Goal: Find specific page/section

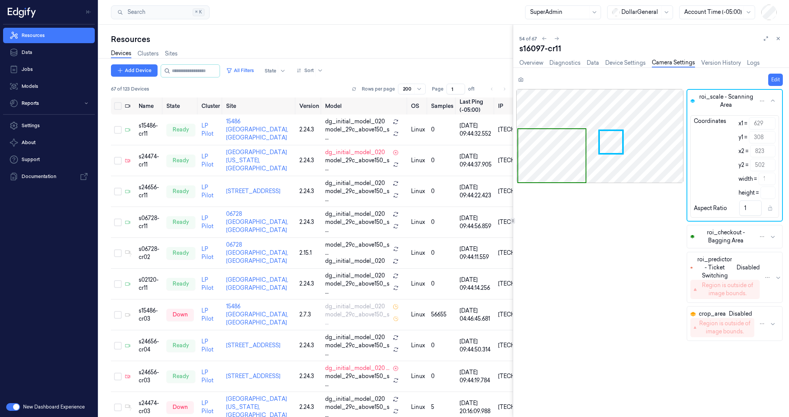
scroll to position [1454, 0]
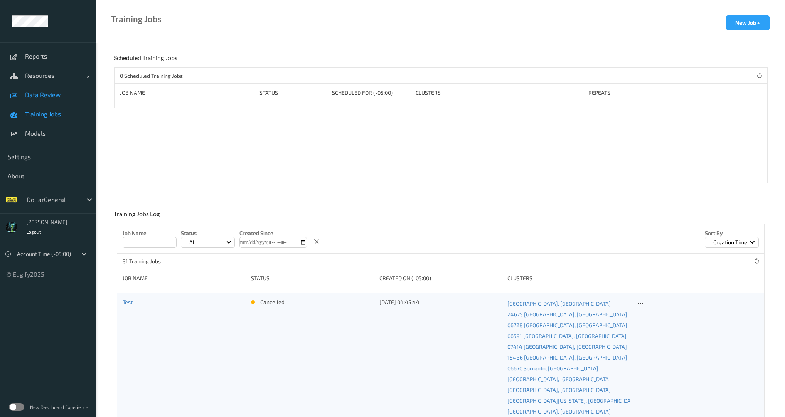
click at [36, 91] on span "Data Review" at bounding box center [57, 95] width 64 height 8
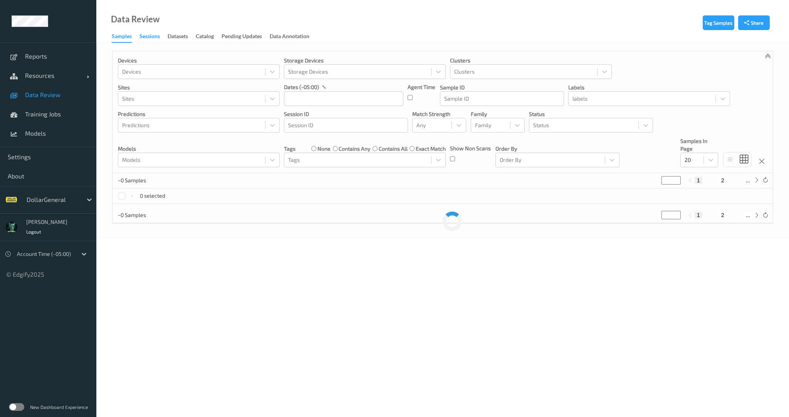
click at [146, 36] on div "Sessions" at bounding box center [150, 37] width 20 height 10
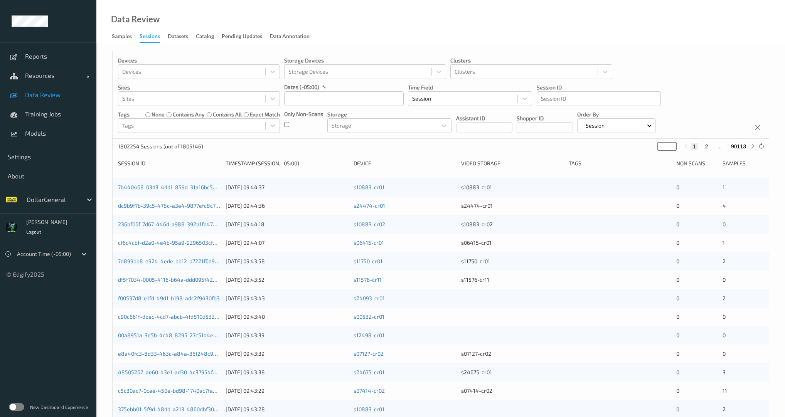
click at [63, 203] on div at bounding box center [53, 199] width 52 height 9
click at [64, 202] on div at bounding box center [53, 199] width 52 height 9
